Goal: Complete application form: Complete application form

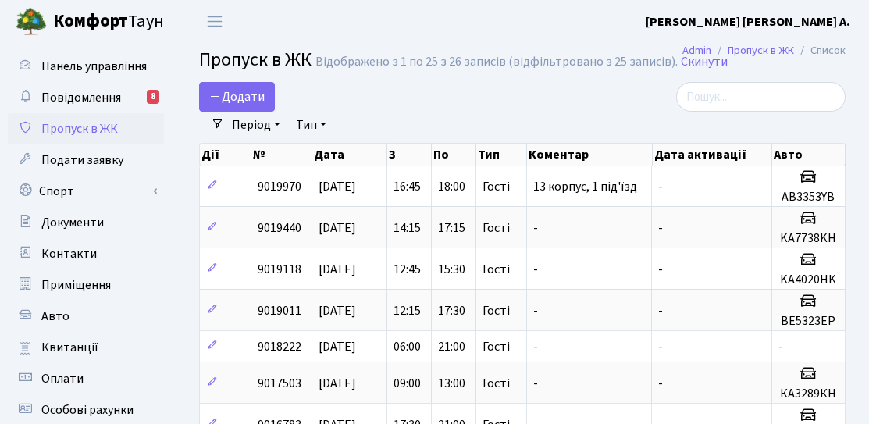
select select "25"
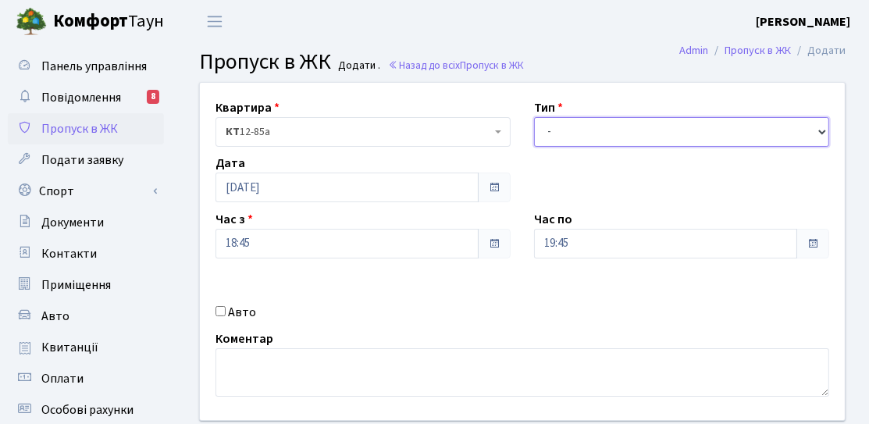
drag, startPoint x: 630, startPoint y: 130, endPoint x: 614, endPoint y: 143, distance: 20.0
click at [630, 130] on select "- Доставка Таксі Гості Сервіс" at bounding box center [681, 132] width 295 height 30
select select "3"
click at [534, 117] on select "- Доставка Таксі Гості Сервіс" at bounding box center [681, 132] width 295 height 30
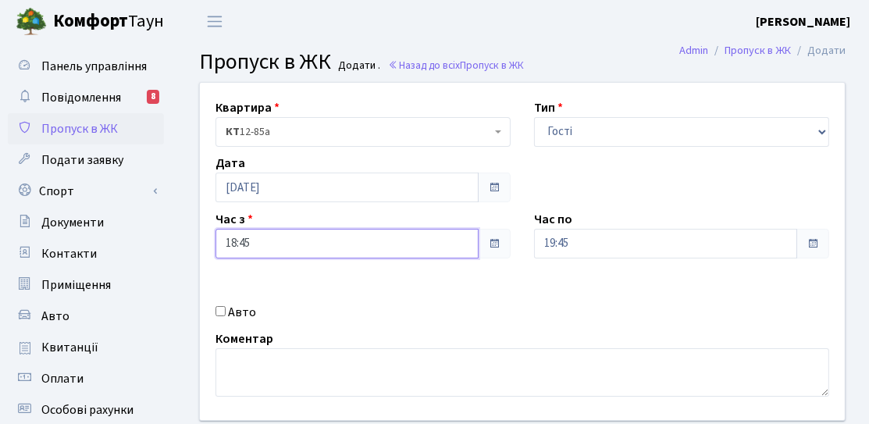
click at [265, 248] on input "18:45" at bounding box center [346, 244] width 263 height 30
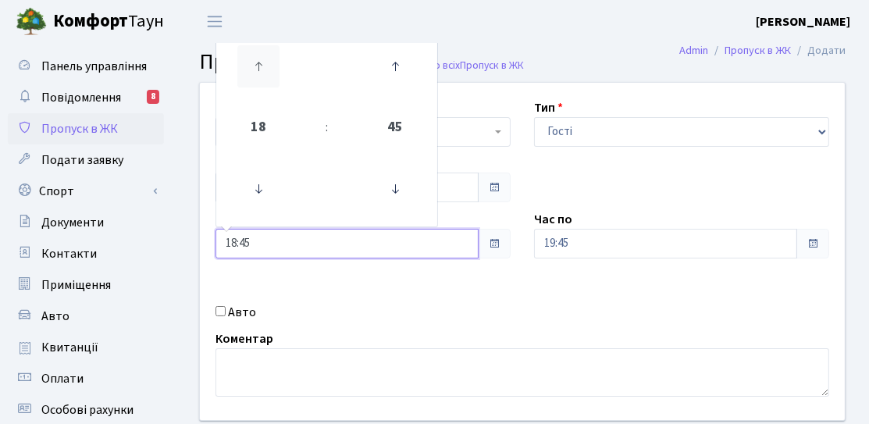
click at [247, 87] on icon at bounding box center [258, 66] width 42 height 42
click at [257, 82] on icon at bounding box center [258, 66] width 42 height 42
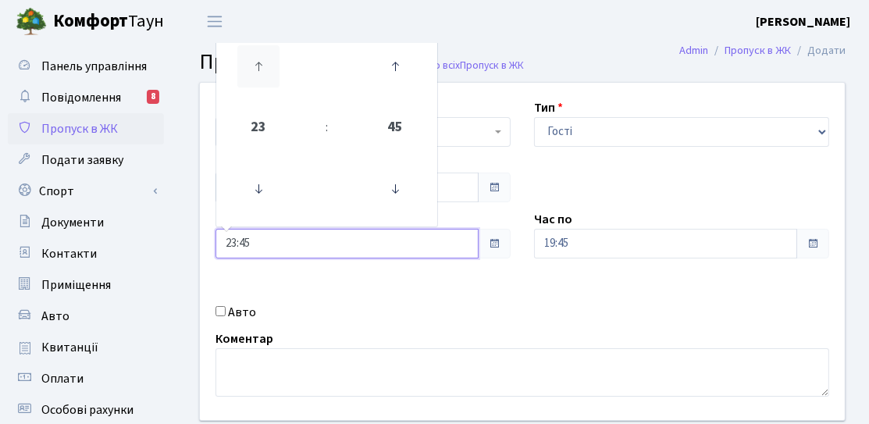
click at [257, 82] on icon at bounding box center [258, 66] width 42 height 42
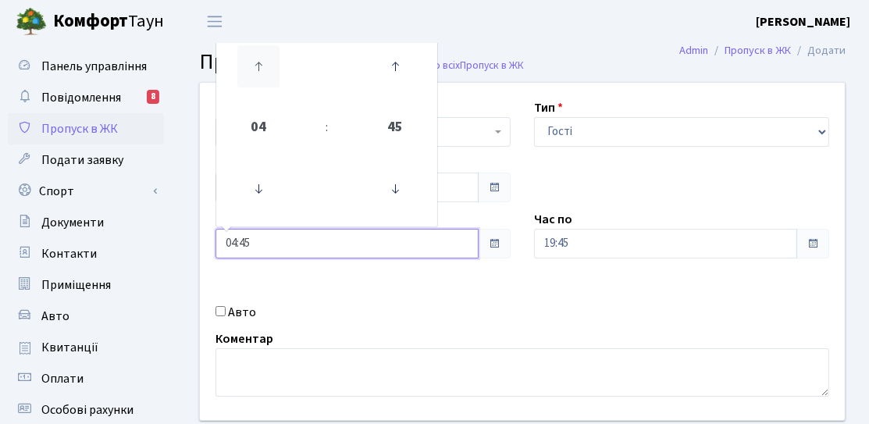
click at [257, 82] on icon at bounding box center [258, 66] width 42 height 42
click at [399, 197] on icon at bounding box center [395, 189] width 42 height 42
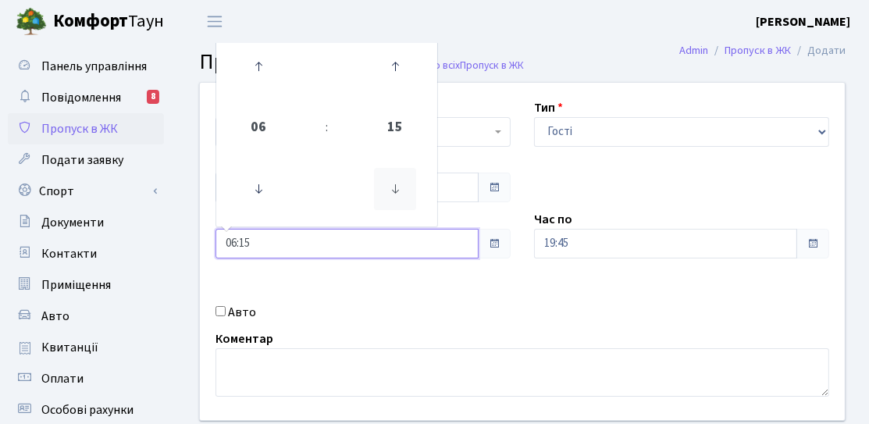
type input "06:00"
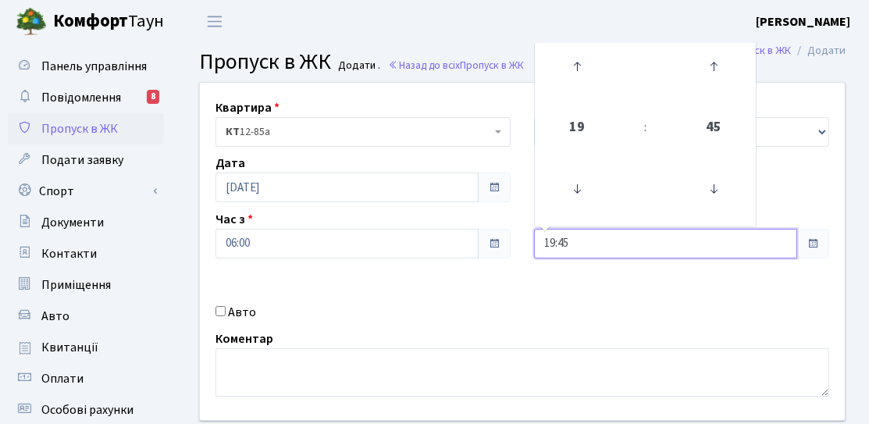
click at [579, 236] on input "19:45" at bounding box center [665, 244] width 263 height 30
click at [577, 100] on td at bounding box center [577, 67] width 79 height 68
click at [572, 79] on icon at bounding box center [577, 66] width 42 height 42
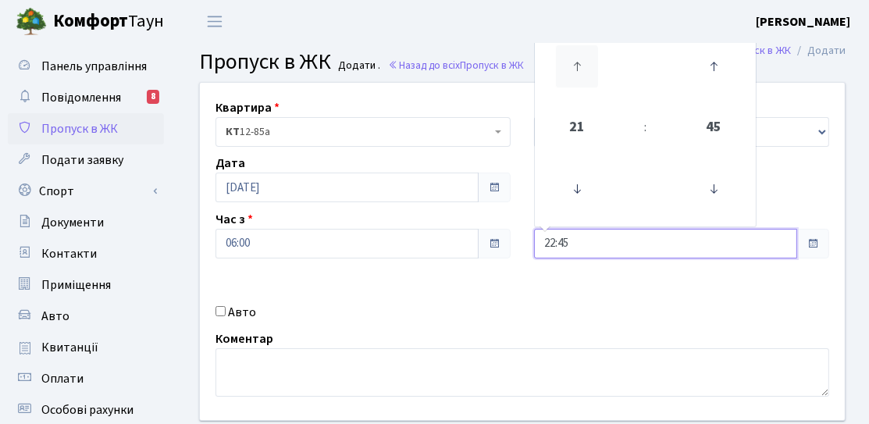
click at [572, 79] on icon at bounding box center [577, 66] width 42 height 42
click at [592, 187] on icon at bounding box center [577, 189] width 42 height 42
click at [703, 185] on icon at bounding box center [713, 189] width 42 height 42
click at [705, 185] on icon at bounding box center [713, 189] width 42 height 42
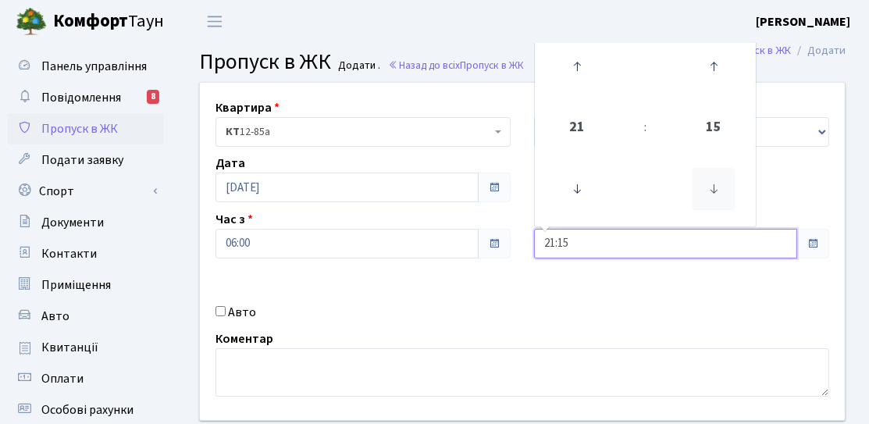
click at [705, 185] on icon at bounding box center [713, 189] width 42 height 42
type input "21:00"
click at [382, 301] on div "Квартира <b>КТ</b>&nbsp;&nbsp;&nbsp;&nbsp;12-85а КТ 12-85а Тип - Доставка Таксі…" at bounding box center [522, 251] width 668 height 337
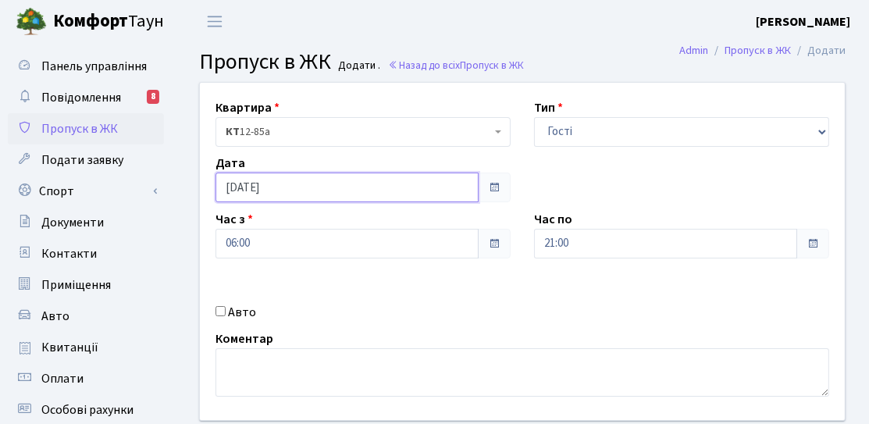
click at [302, 183] on input "[DATE]" at bounding box center [346, 187] width 263 height 30
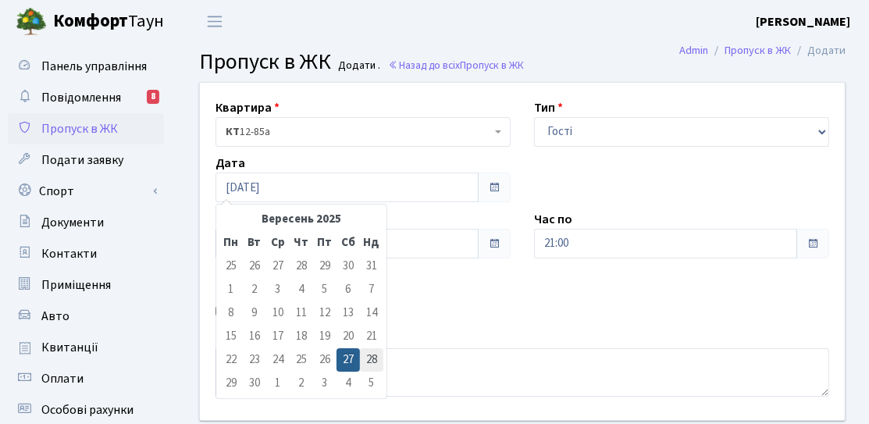
click at [365, 350] on td "28" at bounding box center [371, 359] width 23 height 23
type input "[DATE]"
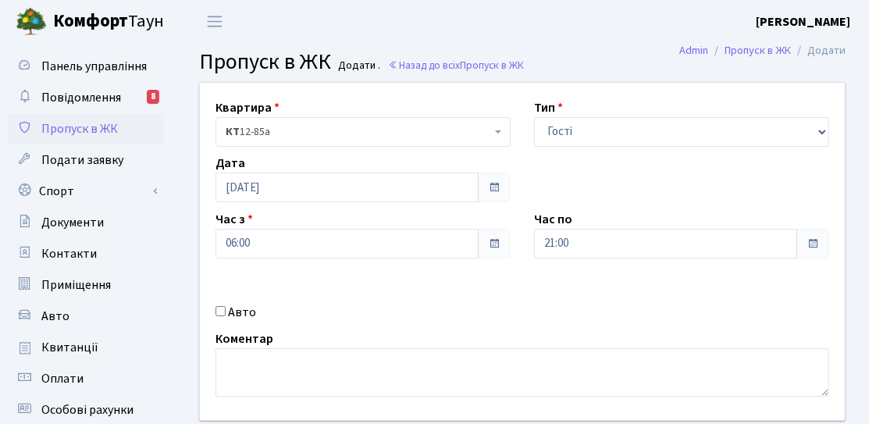
scroll to position [234, 0]
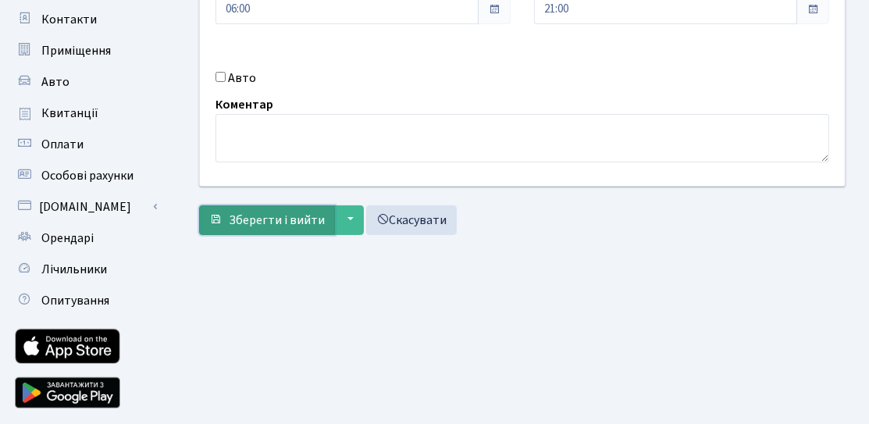
click at [279, 216] on span "Зберегти і вийти" at bounding box center [277, 219] width 96 height 17
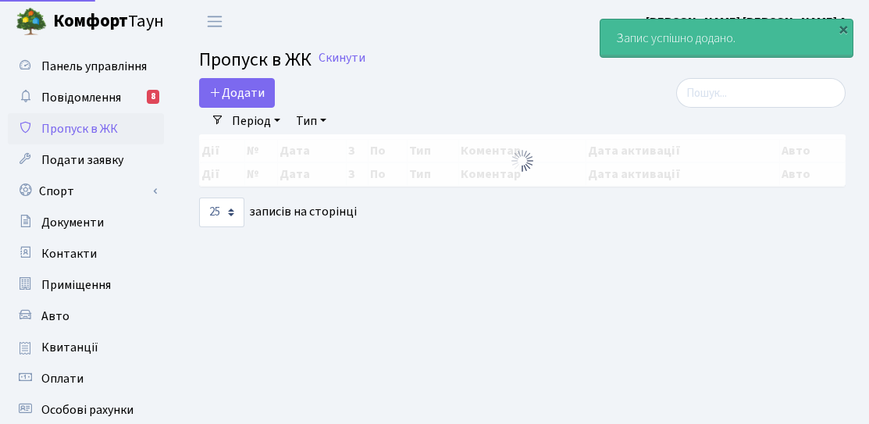
select select "25"
